Goal: Task Accomplishment & Management: Use online tool/utility

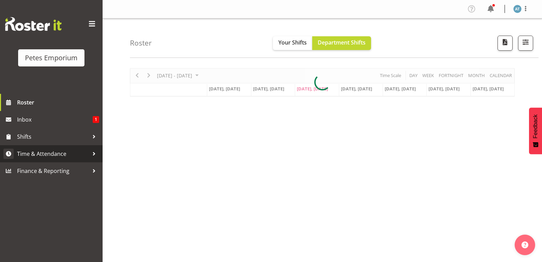
click at [76, 145] on link "Time & Attendance" at bounding box center [51, 153] width 103 height 17
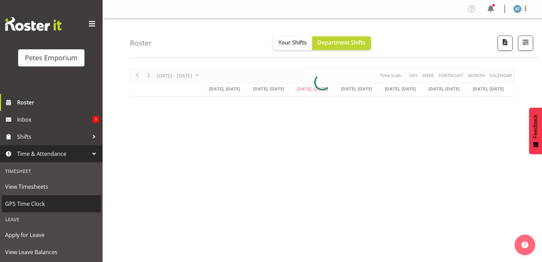
click at [51, 197] on link "GPS Time Clock" at bounding box center [51, 203] width 99 height 17
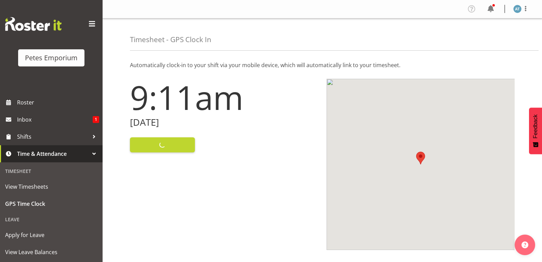
click at [179, 152] on div "Clock In" at bounding box center [224, 144] width 189 height 16
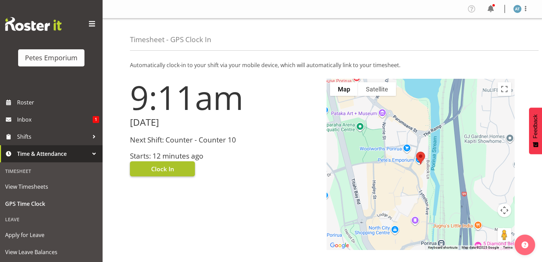
click at [183, 171] on button "Clock In" at bounding box center [162, 168] width 65 height 15
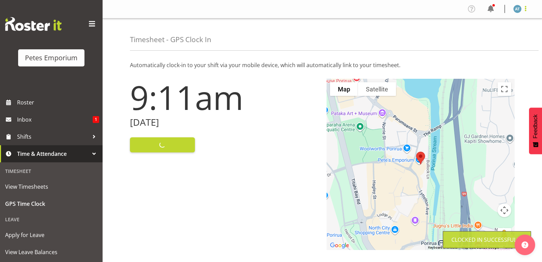
click at [527, 9] on span at bounding box center [526, 8] width 8 height 8
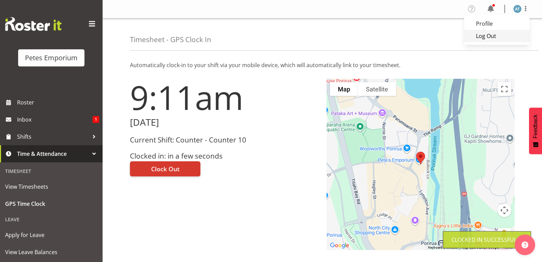
click at [510, 40] on link "Log Out" at bounding box center [497, 36] width 66 height 12
